Goal: Use online tool/utility

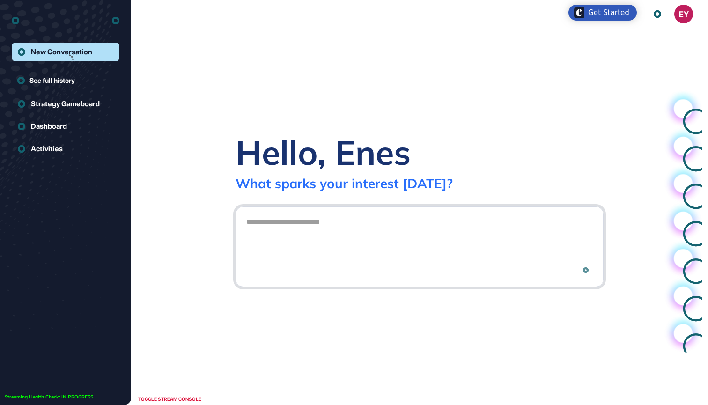
scroll to position [0, 0]
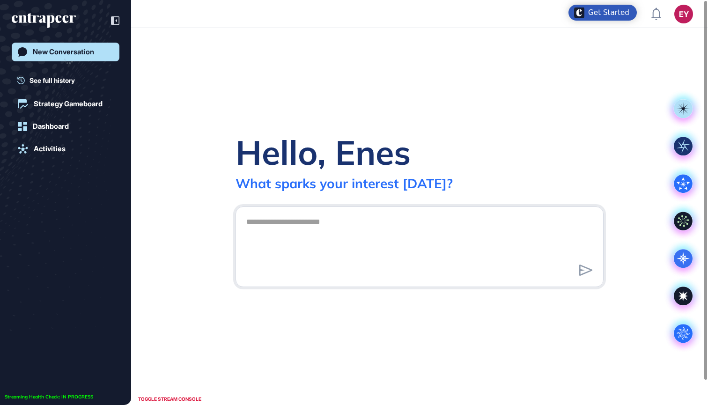
scroll to position [0, 0]
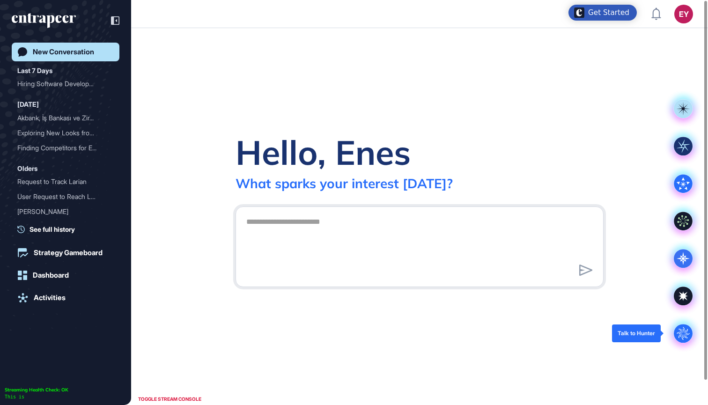
click at [688, 334] on circle at bounding box center [683, 333] width 19 height 19
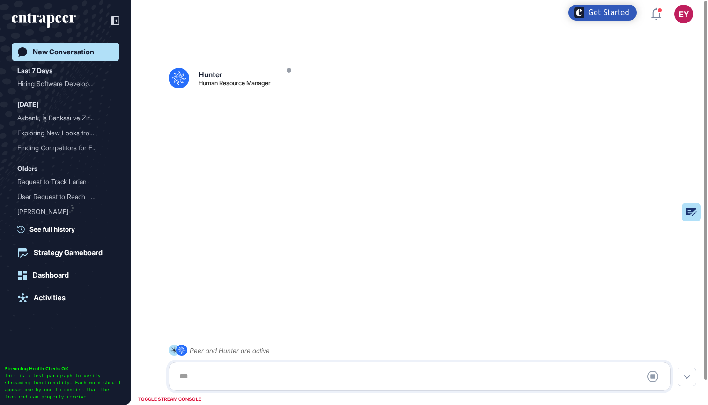
scroll to position [26, 0]
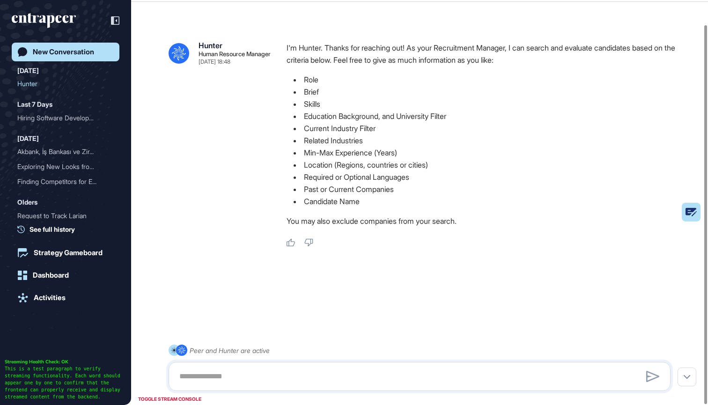
click at [55, 381] on div "New Conversation Today Hunter Last 7 Days Hiring Software Developer... Septembe…" at bounding box center [66, 212] width 108 height 339
click at [173, 398] on div "TOGGLE STREAM CONSOLE" at bounding box center [170, 399] width 68 height 12
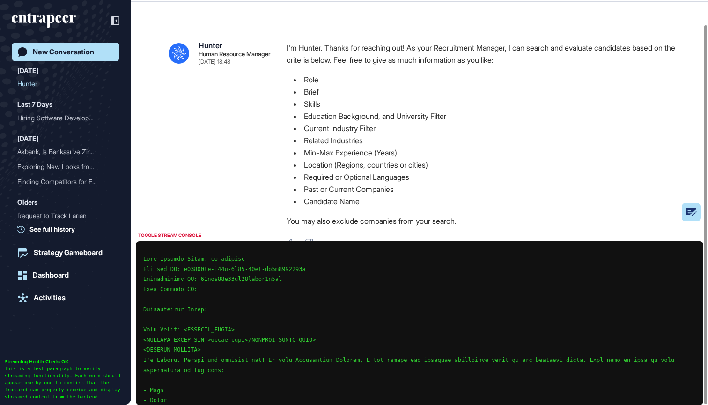
click at [163, 236] on div "TOGGLE STREAM CONSOLE" at bounding box center [170, 235] width 68 height 12
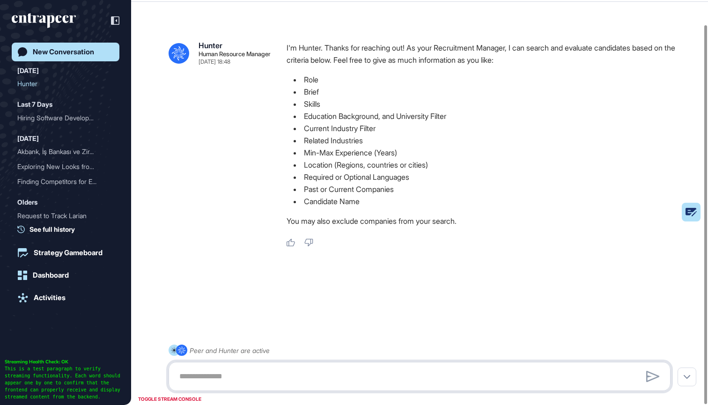
click at [334, 375] on textarea at bounding box center [419, 376] width 491 height 19
